Goal: Navigation & Orientation: Understand site structure

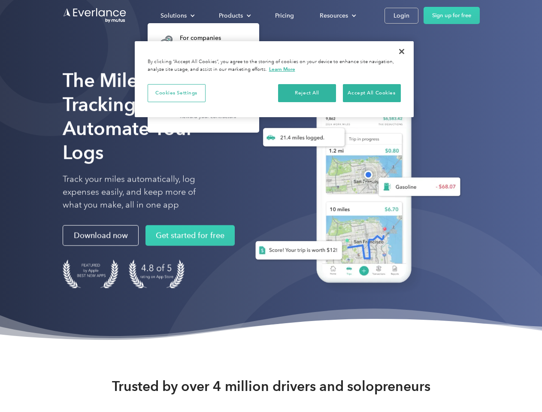
click at [177, 15] on div "Solutions" at bounding box center [173, 15] width 26 height 11
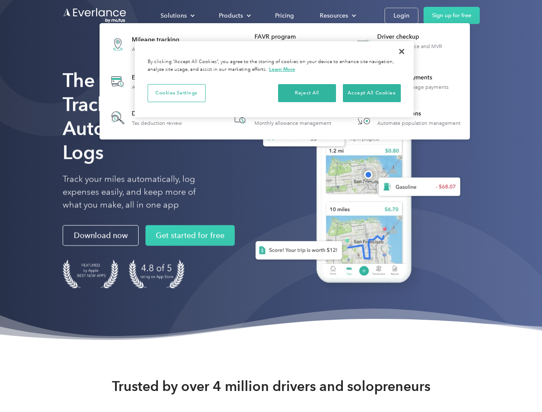
click at [234, 15] on div "Products" at bounding box center [231, 15] width 24 height 11
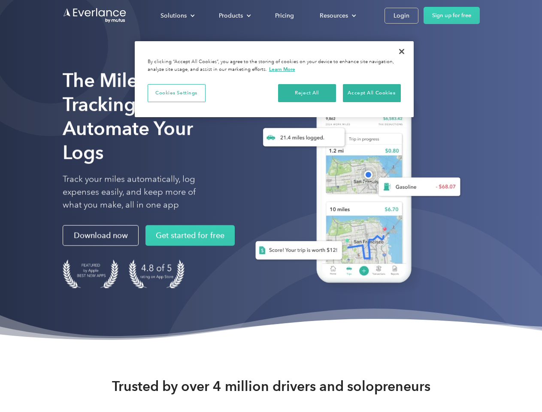
click at [337, 15] on div "Resources" at bounding box center [333, 15] width 28 height 11
click at [176, 93] on button "Cookies Settings" at bounding box center [176, 93] width 58 height 18
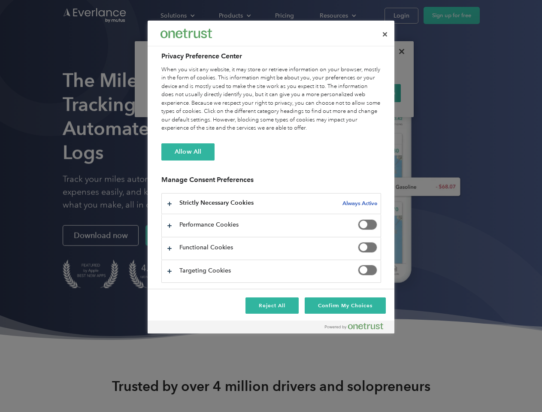
click at [307, 93] on div "When you visit any website, it may store or retrieve information on your browse…" at bounding box center [271, 99] width 220 height 67
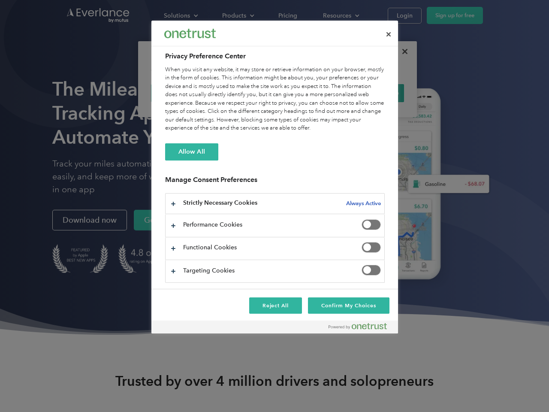
click at [371, 93] on div "When you visit any website, it may store or retrieve information on your browse…" at bounding box center [275, 99] width 220 height 67
click at [401, 51] on div at bounding box center [274, 206] width 549 height 412
